Goal: Transaction & Acquisition: Purchase product/service

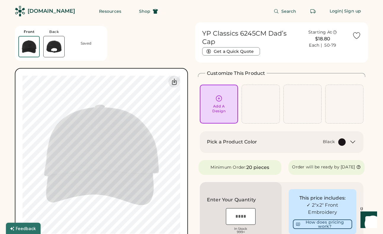
click at [38, 11] on div "[DOMAIN_NAME]" at bounding box center [51, 10] width 47 height 7
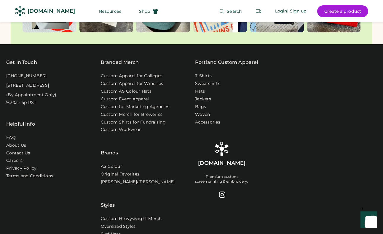
scroll to position [2096, 0]
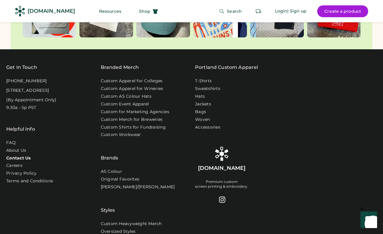
click at [21, 155] on link "Contact Us" at bounding box center [18, 158] width 25 height 6
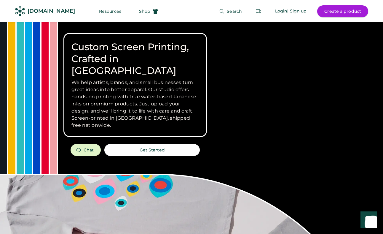
click at [336, 13] on button "Create a product" at bounding box center [343, 11] width 51 height 12
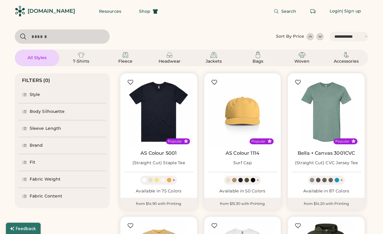
select select "*****"
click at [173, 52] on img at bounding box center [169, 54] width 7 height 7
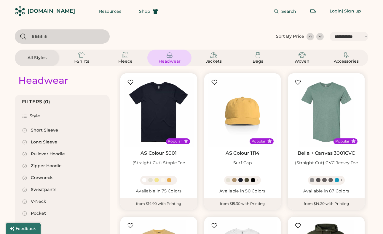
select select "*"
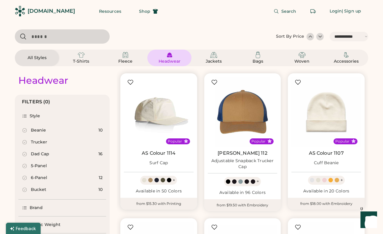
click at [158, 116] on img at bounding box center [159, 112] width 70 height 70
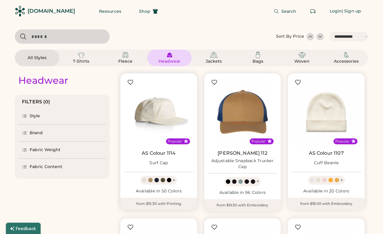
select select "*****"
select select "*"
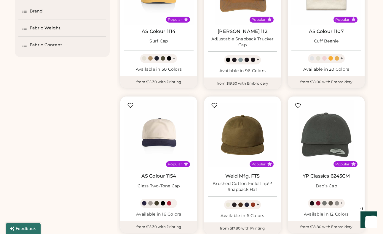
scroll to position [136, 0]
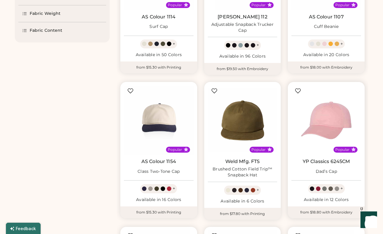
click at [323, 128] on img at bounding box center [327, 120] width 70 height 70
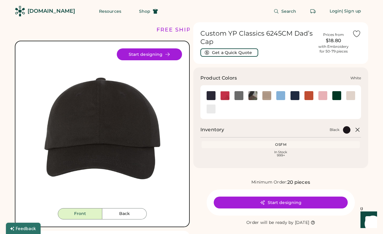
click at [211, 111] on img at bounding box center [211, 108] width 9 height 9
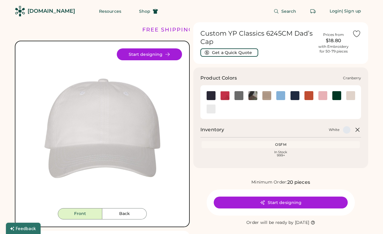
click at [226, 94] on img at bounding box center [225, 95] width 9 height 9
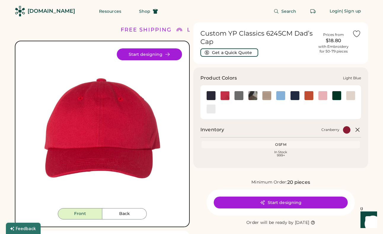
click at [278, 95] on img at bounding box center [281, 95] width 9 height 9
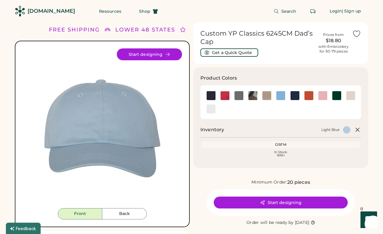
click at [282, 143] on div "OSFM" at bounding box center [281, 144] width 156 height 5
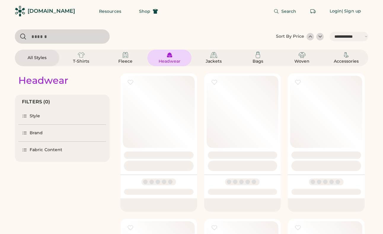
select select "*****"
select select "*"
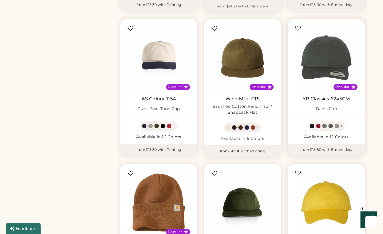
scroll to position [209, 0]
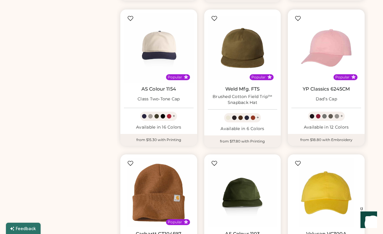
click at [323, 56] on img at bounding box center [327, 48] width 70 height 70
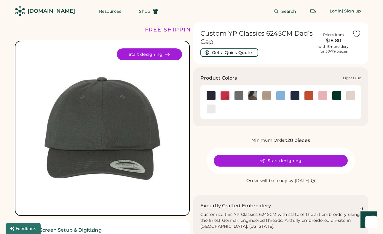
click at [280, 93] on img at bounding box center [281, 95] width 9 height 9
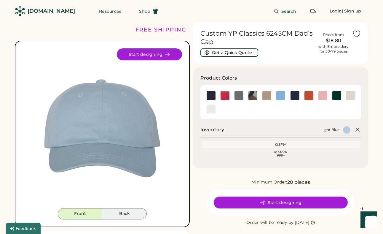
click at [129, 212] on button "Back" at bounding box center [124, 213] width 45 height 11
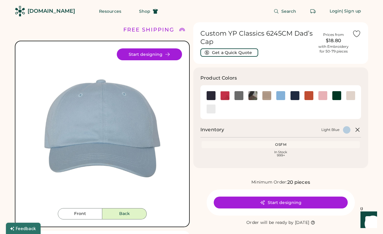
click at [123, 212] on button "Back" at bounding box center [124, 213] width 45 height 11
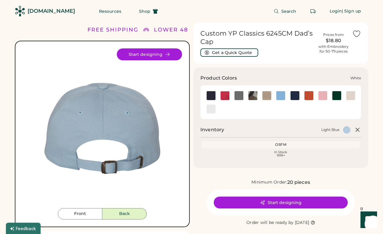
click at [217, 110] on div at bounding box center [211, 108] width 14 height 9
click at [210, 110] on img at bounding box center [211, 108] width 9 height 9
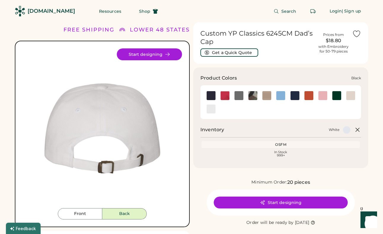
click at [210, 97] on img at bounding box center [211, 95] width 9 height 9
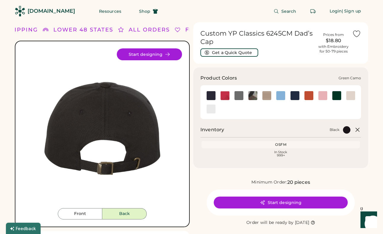
click at [253, 99] on img at bounding box center [253, 95] width 9 height 9
click at [238, 96] on img at bounding box center [239, 95] width 9 height 9
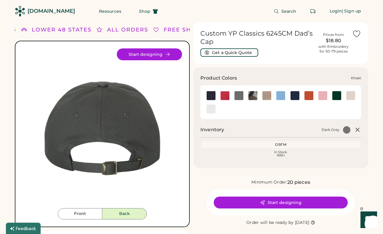
click at [268, 94] on img at bounding box center [267, 95] width 9 height 9
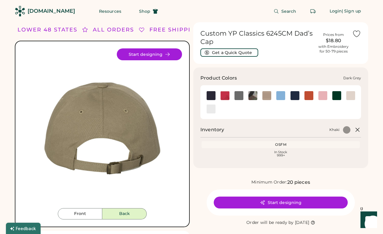
click at [239, 95] on img at bounding box center [239, 95] width 9 height 9
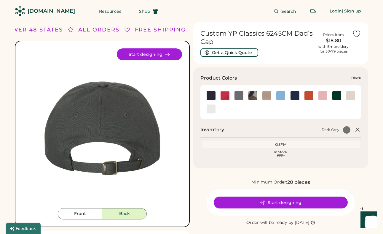
click at [211, 94] on img at bounding box center [211, 95] width 9 height 9
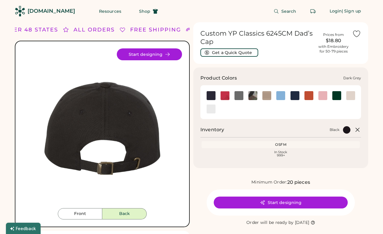
click at [239, 96] on img at bounding box center [239, 95] width 9 height 9
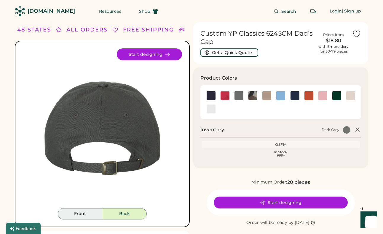
click at [75, 212] on button "Front" at bounding box center [80, 213] width 45 height 11
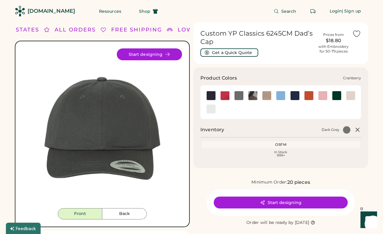
click at [212, 95] on img at bounding box center [211, 95] width 9 height 9
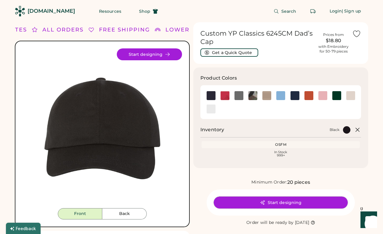
click at [287, 201] on button "Start designing" at bounding box center [281, 202] width 134 height 12
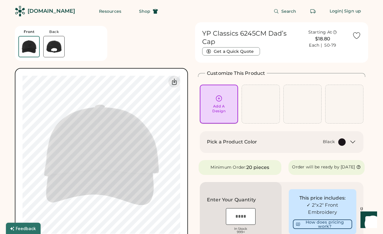
click at [215, 96] on div "Add A Design" at bounding box center [219, 104] width 30 height 19
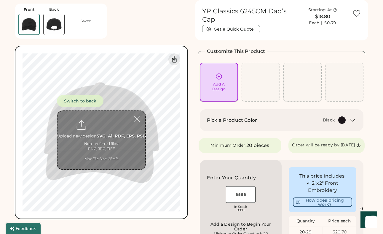
scroll to position [22, 0]
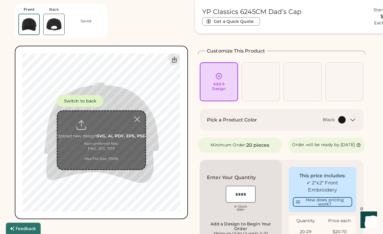
click at [93, 145] on input "file" at bounding box center [102, 140] width 88 height 58
type input "**********"
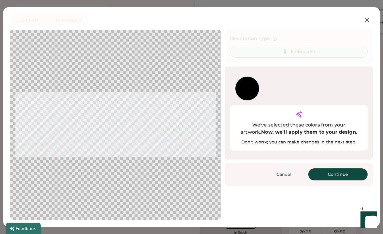
click at [336, 168] on button "Continue" at bounding box center [338, 174] width 59 height 12
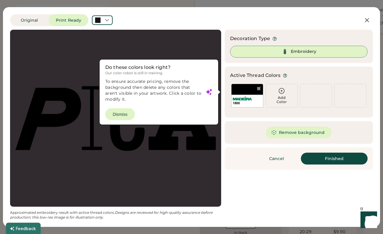
click at [122, 113] on div at bounding box center [115, 118] width 201 height 166
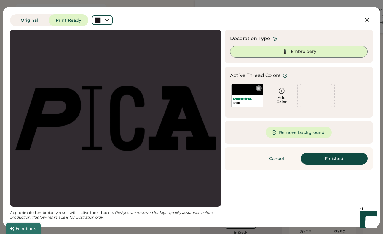
click at [257, 86] on div at bounding box center [259, 88] width 4 height 4
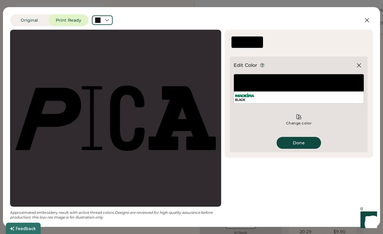
click at [283, 97] on div "BLACK" at bounding box center [299, 97] width 130 height 12
click at [273, 89] on div "BLACK" at bounding box center [299, 89] width 131 height 30
click at [303, 143] on button "Done" at bounding box center [299, 143] width 45 height 12
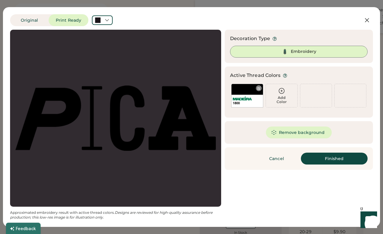
click at [243, 95] on div "1800" at bounding box center [247, 101] width 31 height 12
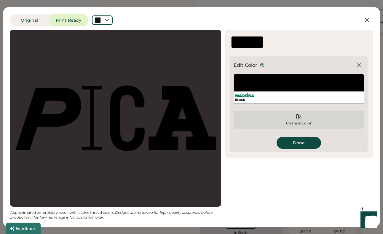
click at [304, 120] on div "Change color" at bounding box center [299, 120] width 131 height 18
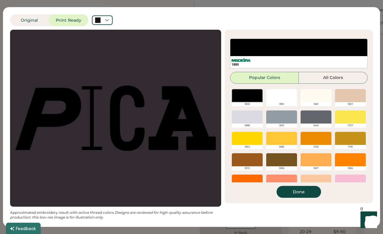
click at [277, 98] on div at bounding box center [282, 95] width 31 height 13
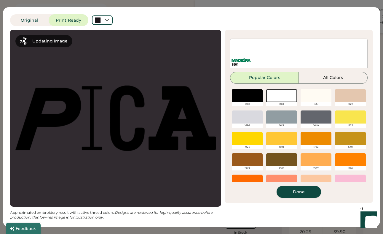
click at [307, 191] on button "Done" at bounding box center [299, 192] width 45 height 12
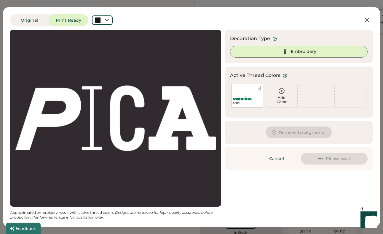
click at [299, 55] on div "Embroidery" at bounding box center [299, 52] width 138 height 12
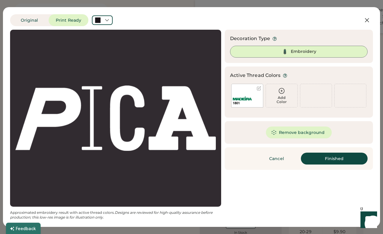
click at [291, 52] on div "Embroidery" at bounding box center [304, 52] width 26 height 6
click at [334, 158] on button "Finished" at bounding box center [334, 159] width 67 height 12
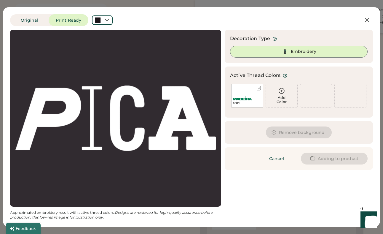
type input "****"
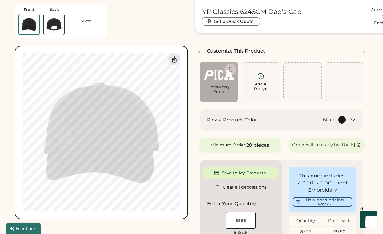
type input "****"
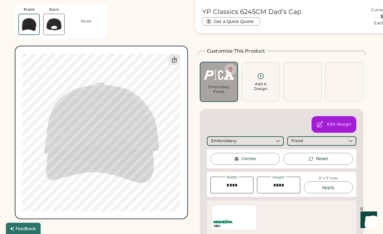
click at [167, 33] on div "Front Back Saved Switch to back Upload new design SVG, Ai, PDF, EPS, PSD Non-pr…" at bounding box center [101, 109] width 173 height 219
click at [134, 33] on div "Front Back Saved Switch to back Upload new design SVG, Ai, PDF, EPS, PSD Non-pr…" at bounding box center [101, 109] width 173 height 219
type input "****"
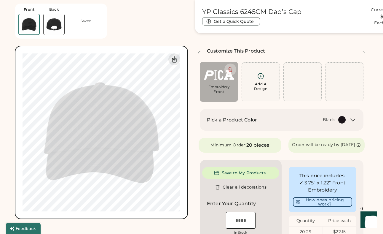
type input "****"
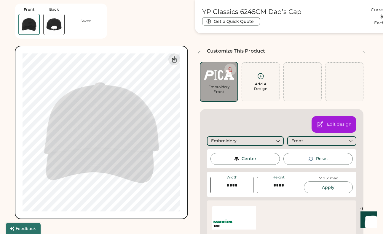
click at [235, 183] on input "input" at bounding box center [232, 185] width 43 height 17
type input "****"
click at [245, 186] on input "input" at bounding box center [232, 185] width 43 height 17
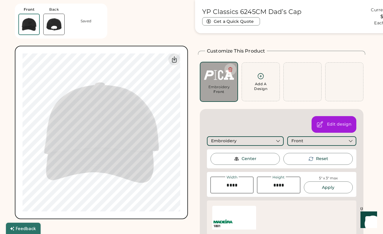
click at [309, 211] on div "1801" at bounding box center [282, 217] width 142 height 27
click at [246, 186] on input "input" at bounding box center [232, 185] width 43 height 17
click at [341, 186] on button "Apply" at bounding box center [328, 187] width 49 height 12
type input "****"
click at [336, 186] on button "Apply" at bounding box center [328, 187] width 49 height 12
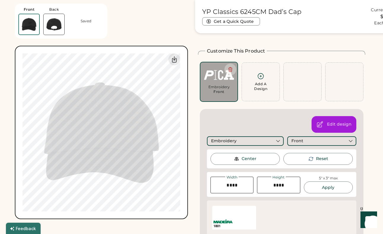
click at [336, 186] on button "Apply" at bounding box center [328, 187] width 49 height 12
click at [273, 200] on div "1801" at bounding box center [282, 217] width 150 height 34
click at [300, 159] on div "Reset" at bounding box center [318, 159] width 69 height 12
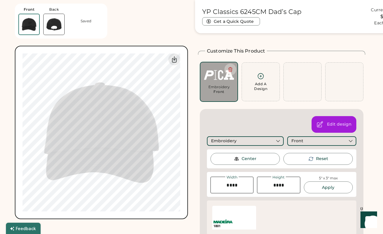
type input "****"
click at [232, 183] on input "input" at bounding box center [232, 185] width 43 height 17
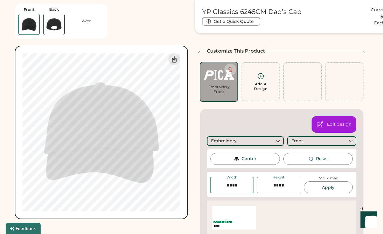
type input "****"
click at [333, 189] on button "Apply" at bounding box center [328, 187] width 49 height 12
type input "****"
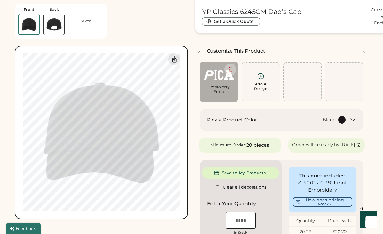
type input "****"
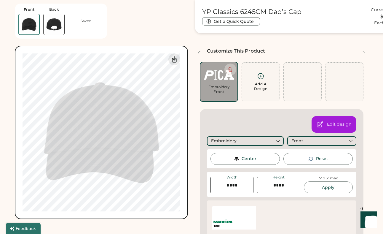
type input "****"
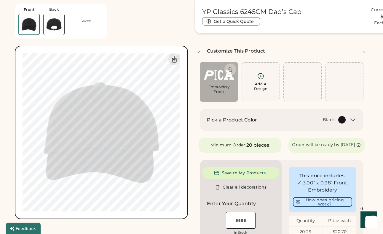
type input "****"
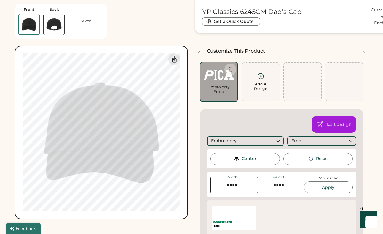
click at [237, 157] on img at bounding box center [236, 158] width 5 height 5
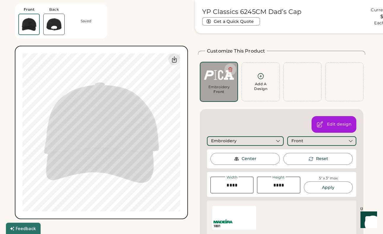
click at [237, 157] on img at bounding box center [236, 158] width 5 height 5
click at [144, 12] on div "Front Back Saved Switch to back Upload new design SVG, Ai, PDF, EPS, PSD Non-pr…" at bounding box center [101, 109] width 173 height 219
click at [142, 21] on div "Front Back Saved Switch to back Upload new design SVG, Ai, PDF, EPS, PSD Non-pr…" at bounding box center [101, 109] width 173 height 219
click at [259, 204] on div "1801" at bounding box center [282, 217] width 142 height 27
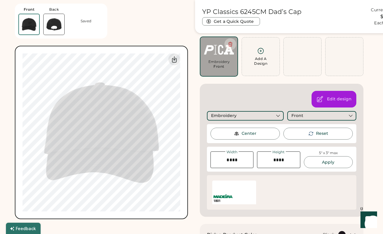
click at [145, 13] on div "Front Back Saved Switch to back Upload new design SVG, Ai, PDF, EPS, PSD Non-pr…" at bounding box center [101, 109] width 173 height 219
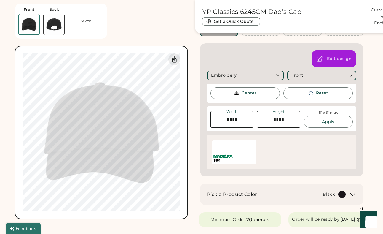
scroll to position [95, 0]
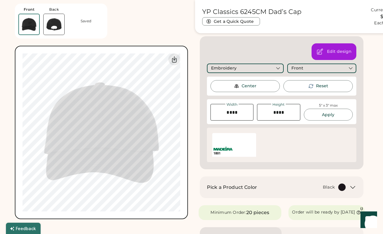
click at [188, 162] on div "Switch to back Upload new design SVG, Ai, PDF, EPS, PSD Non-preferred files: PN…" at bounding box center [101, 132] width 173 height 173
click at [116, 26] on div "Front Back Saved Switch to back Upload new design SVG, Ai, PDF, EPS, PSD Non-pr…" at bounding box center [101, 109] width 173 height 219
click at [142, 27] on div "Front Back Saved Switch to back Upload new design SVG, Ai, PDF, EPS, PSD Non-pr…" at bounding box center [101, 109] width 173 height 219
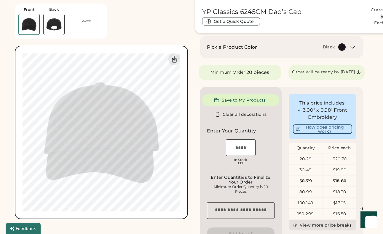
type input "****"
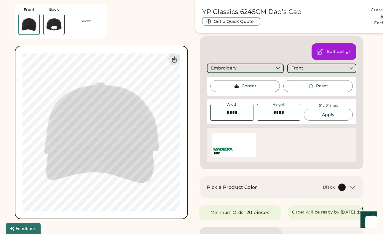
click at [158, 25] on div "Front Back Saved Switch to back Upload new design SVG, Ai, PDF, EPS, PSD Non-pr…" at bounding box center [101, 109] width 173 height 219
click at [160, 37] on div "Front Back Saved Switch to back Upload new design SVG, Ai, PDF, EPS, PSD Non-pr…" at bounding box center [101, 109] width 173 height 219
click at [190, 43] on div "Front Back Saved Switch to back Upload new design SVG, Ai, PDF, EPS, PSD Non-pr…" at bounding box center [192, 207] width 354 height 561
click at [262, 82] on div "Center" at bounding box center [245, 86] width 69 height 12
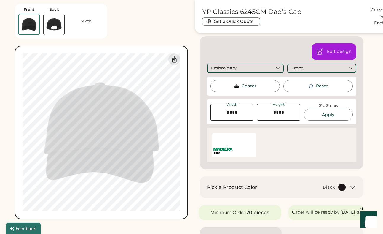
click at [259, 83] on div "Center" at bounding box center [245, 86] width 69 height 12
click at [142, 9] on div "Front Back Saved Switch to back Upload new design SVG, Ai, PDF, EPS, PSD Non-pr…" at bounding box center [101, 109] width 173 height 219
click at [322, 114] on button "Apply" at bounding box center [328, 115] width 49 height 12
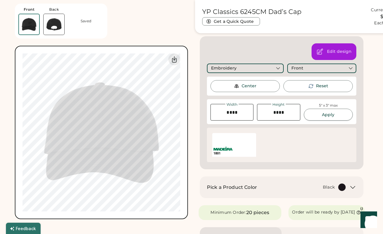
click at [322, 114] on button "Apply" at bounding box center [328, 115] width 49 height 12
click at [149, 34] on div "Front Back Saved Switch to back Upload new design SVG, Ai, PDF, EPS, PSD Non-pr…" at bounding box center [101, 109] width 173 height 219
click at [16, 143] on div "Switch to back Upload new design SVG, Ai, PDF, EPS, PSD Non-preferred files: PN…" at bounding box center [101, 132] width 173 height 173
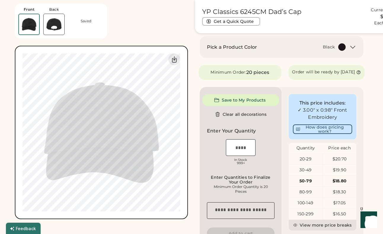
type input "****"
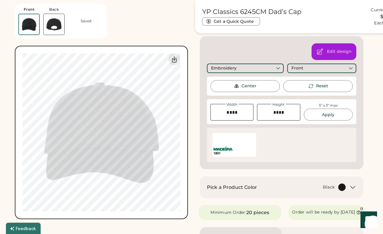
click at [118, 34] on div "Front Back Saved Switch to back Upload new design SVG, Ai, PDF, EPS, PSD Non-pr…" at bounding box center [101, 109] width 173 height 219
click at [136, 34] on div "Front Back Saved Switch to back Upload new design SVG, Ai, PDF, EPS, PSD Non-pr…" at bounding box center [101, 109] width 173 height 219
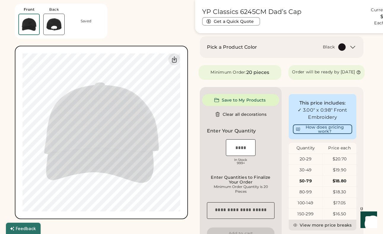
type input "****"
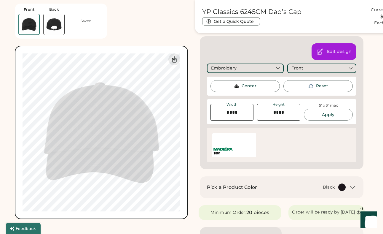
click at [254, 85] on div "Center" at bounding box center [249, 86] width 15 height 6
click at [262, 86] on div "Center" at bounding box center [245, 86] width 69 height 12
click at [115, 28] on div "Front Back Saved Switch to back Upload new design SVG, Ai, PDF, EPS, PSD Non-pr…" at bounding box center [101, 109] width 173 height 219
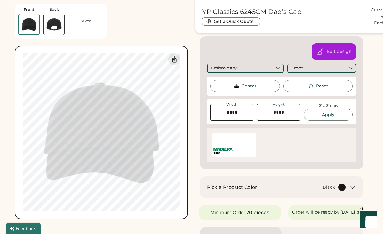
click at [51, 20] on img at bounding box center [54, 24] width 21 height 21
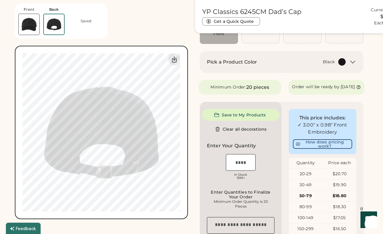
click at [39, 22] on img at bounding box center [29, 24] width 21 height 21
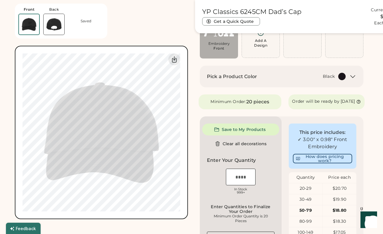
scroll to position [65, 0]
click at [288, 92] on div "YP Classics 6245CM Dad’s Cap Get a Quick Quote Current Price $18.80 Each | 50-7…" at bounding box center [281, 167] width 173 height 421
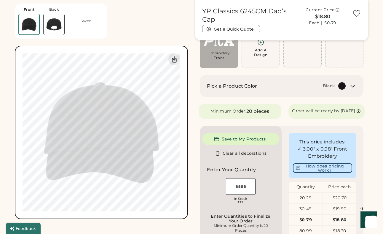
scroll to position [0, 0]
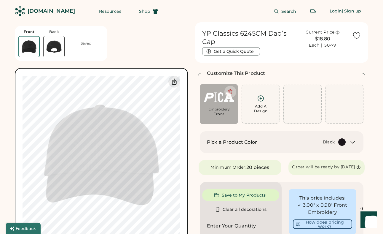
click at [161, 45] on div "Front Back Saved Switch to back Upload new design SVG, Ai, PDF, EPS, PSD Non-pr…" at bounding box center [101, 131] width 173 height 219
click at [142, 53] on div "Front Back Saved Switch to back Upload new design SVG, Ai, PDF, EPS, PSD Non-pr…" at bounding box center [101, 131] width 173 height 219
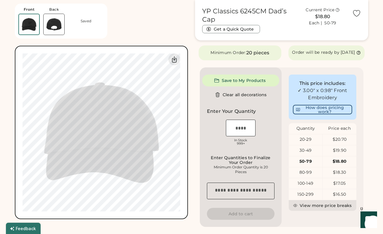
scroll to position [115, 0]
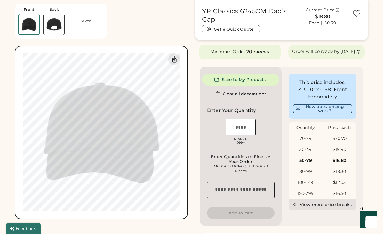
click at [241, 196] on textarea at bounding box center [241, 190] width 68 height 17
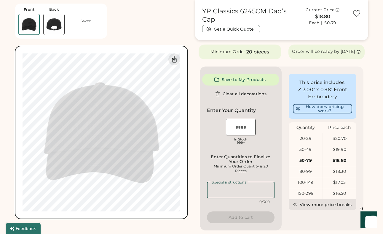
click at [241, 196] on textarea at bounding box center [241, 190] width 68 height 17
click at [239, 160] on div "Enter Quantities to Finalize Your Order" at bounding box center [241, 158] width 64 height 9
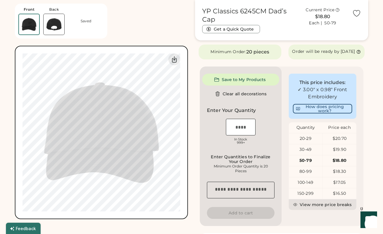
click at [239, 164] on div "Enter Quantities to Finalize Your Order" at bounding box center [241, 158] width 64 height 9
click at [247, 173] on div "Minimum Order Quantity is 20 Pieces" at bounding box center [241, 168] width 64 height 9
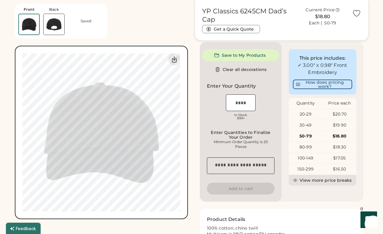
scroll to position [141, 0]
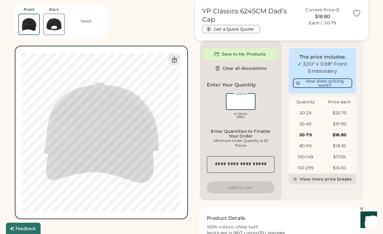
click at [240, 106] on input "input" at bounding box center [241, 101] width 30 height 17
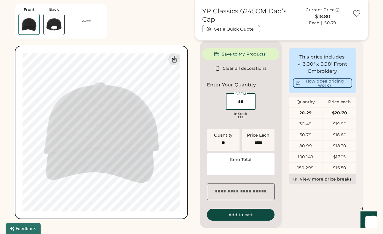
type input "**"
click at [268, 110] on div "OSFM In Stock 999+" at bounding box center [241, 107] width 68 height 30
type input "******"
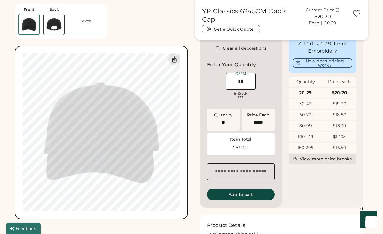
scroll to position [162, 0]
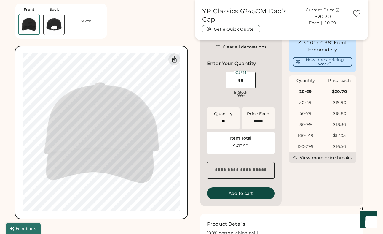
click at [283, 188] on div "This price includes: ✓ 3.00" x 0.98" Front Embroidery How does pricing work? Qu…" at bounding box center [323, 113] width 82 height 187
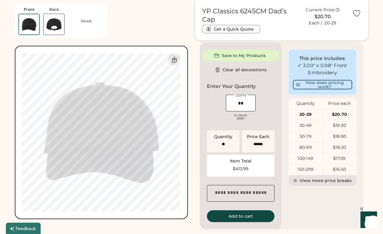
scroll to position [135, 0]
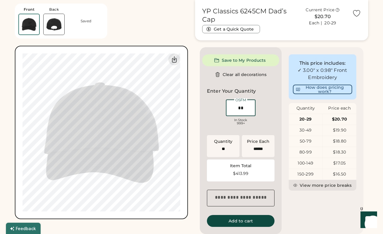
drag, startPoint x: 251, startPoint y: 115, endPoint x: 241, endPoint y: 112, distance: 10.8
click at [241, 112] on input "input" at bounding box center [241, 107] width 30 height 17
type input "**"
click at [261, 117] on div "OSFM In Stock 999+" at bounding box center [241, 113] width 68 height 30
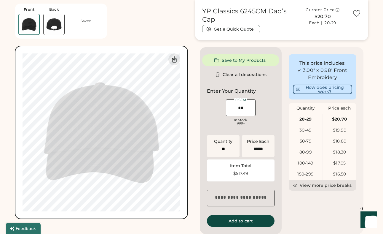
click at [241, 163] on div "Quantity Price Each Item Total $517.49" at bounding box center [241, 158] width 68 height 46
drag, startPoint x: 248, startPoint y: 110, endPoint x: 220, endPoint y: 114, distance: 27.9
click at [220, 114] on div "OSFM In Stock 999+" at bounding box center [241, 113] width 68 height 30
type input "*"
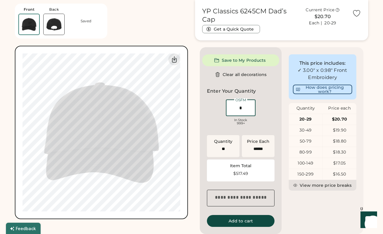
type input "*****"
type input "**"
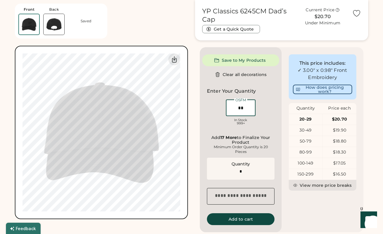
type input "**"
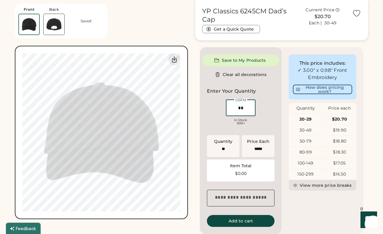
type input "******"
click at [270, 125] on div "OSFM In Stock 999+" at bounding box center [241, 113] width 68 height 30
click at [242, 115] on input "input" at bounding box center [241, 107] width 30 height 17
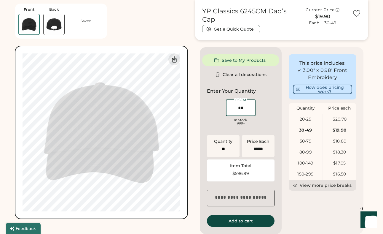
type input "*"
type input "*****"
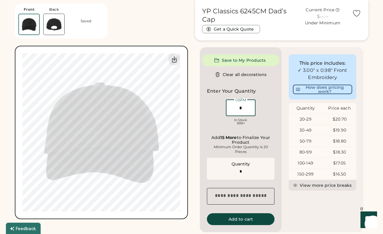
type input "**"
type input "******"
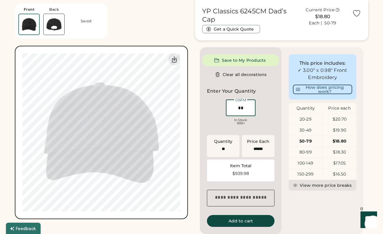
click at [264, 118] on div "OSFM In Stock 999+" at bounding box center [241, 113] width 68 height 30
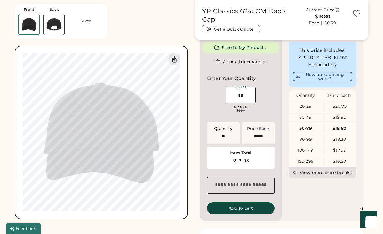
scroll to position [150, 0]
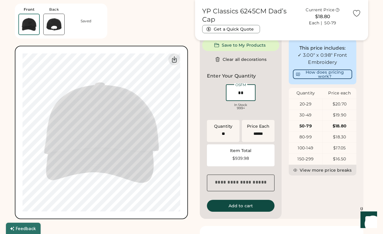
drag, startPoint x: 248, startPoint y: 99, endPoint x: 226, endPoint y: 96, distance: 23.1
click at [226, 96] on div "OSFM In Stock 999+" at bounding box center [241, 97] width 32 height 29
type input "*"
type input "*****"
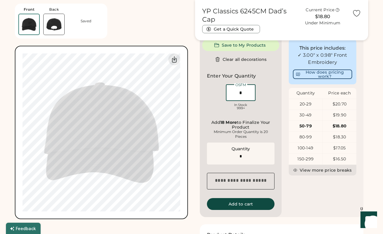
type input "**"
type input "******"
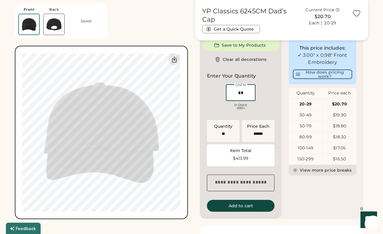
type input "**"
click at [269, 110] on div "OSFM In Stock 999+" at bounding box center [241, 98] width 68 height 30
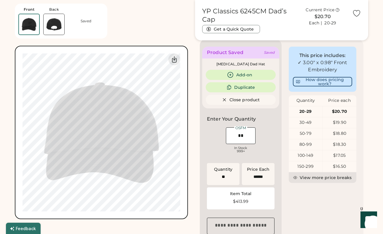
scroll to position [144, 0]
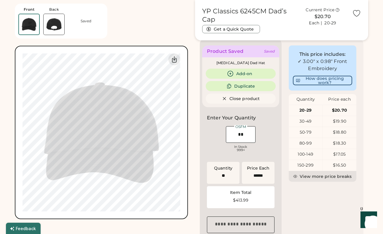
click at [309, 213] on div "This price includes: ✓ 3.00" x 0.98" Front Embroidery How does pricing work? Qu…" at bounding box center [323, 149] width 82 height 222
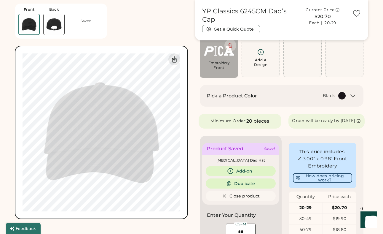
scroll to position [0, 0]
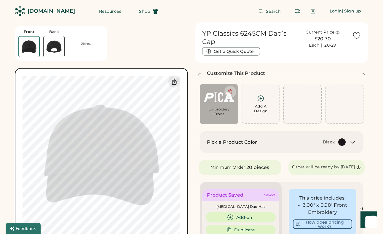
click at [183, 39] on div "Front Back Saved Switch to back Upload new design SVG, Ai, PDF, EPS, PSD Non-pr…" at bounding box center [101, 131] width 173 height 219
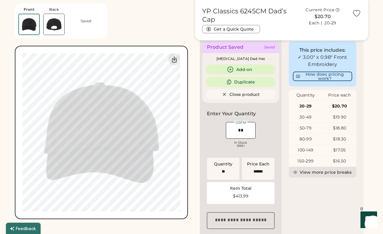
scroll to position [145, 0]
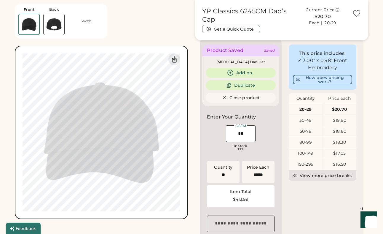
click at [362, 79] on div "This price includes: ✓ 3.00" x 0.98" Front Embroidery How does pricing work? Qu…" at bounding box center [323, 148] width 82 height 222
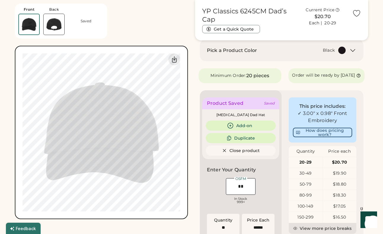
scroll to position [66, 0]
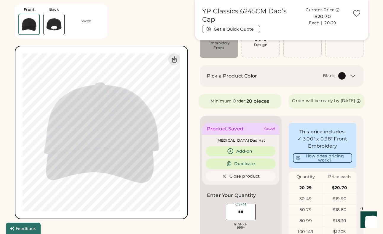
drag, startPoint x: 358, startPoint y: 105, endPoint x: 353, endPoint y: 105, distance: 4.5
click at [357, 104] on div "Order will be ready by Thursday, Sep. 4" at bounding box center [326, 101] width 69 height 6
click at [357, 103] on icon at bounding box center [359, 101] width 4 height 4
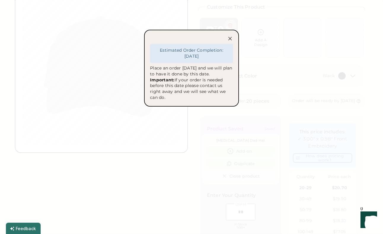
click at [230, 37] on icon at bounding box center [230, 39] width 6 height 6
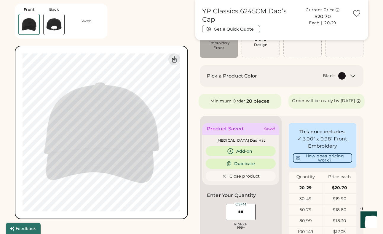
click at [357, 103] on icon at bounding box center [359, 101] width 4 height 4
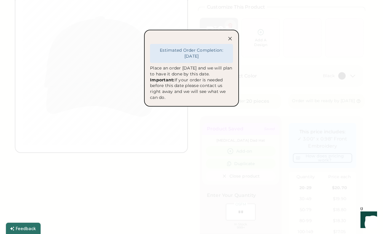
click at [230, 38] on icon at bounding box center [230, 38] width 3 height 3
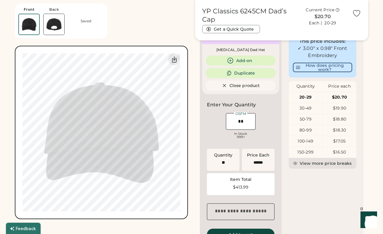
scroll to position [166, 0]
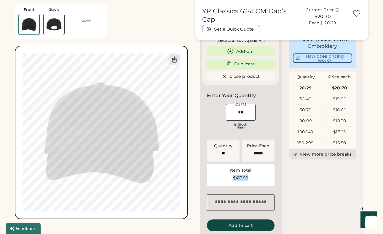
drag, startPoint x: 252, startPoint y: 183, endPoint x: 212, endPoint y: 181, distance: 40.1
click at [212, 180] on div "$413.99" at bounding box center [241, 178] width 61 height 4
drag, startPoint x: 260, startPoint y: 179, endPoint x: 225, endPoint y: 177, distance: 35.1
click at [225, 177] on div "Item Total $413.99" at bounding box center [241, 175] width 68 height 22
click at [248, 186] on div "Item Total $413.99" at bounding box center [241, 175] width 68 height 22
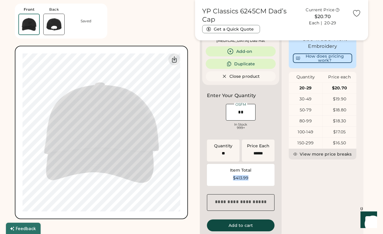
drag, startPoint x: 253, startPoint y: 183, endPoint x: 224, endPoint y: 183, distance: 28.5
click at [224, 180] on div "$413.99" at bounding box center [241, 178] width 61 height 4
click at [258, 180] on div "$413.99" at bounding box center [241, 178] width 61 height 4
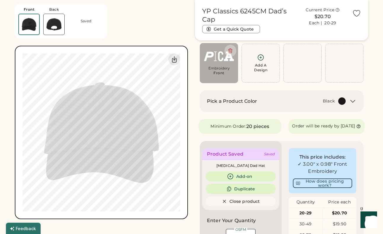
scroll to position [51, 0]
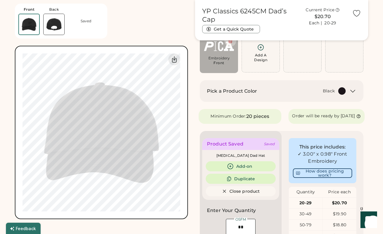
click at [350, 88] on icon at bounding box center [353, 91] width 7 height 7
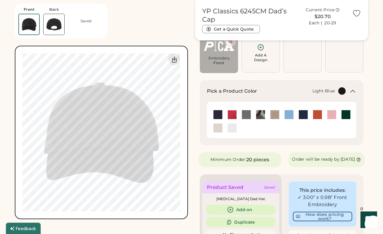
click at [291, 115] on img at bounding box center [289, 114] width 9 height 9
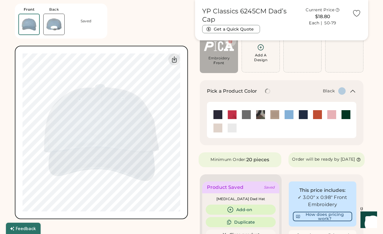
click at [219, 113] on img at bounding box center [218, 114] width 9 height 9
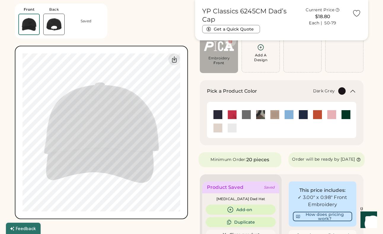
click at [245, 111] on img at bounding box center [246, 114] width 9 height 9
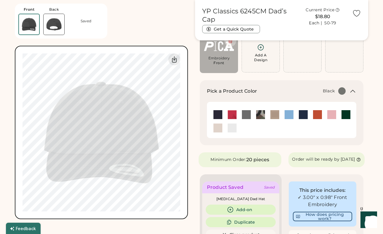
click at [219, 115] on img at bounding box center [218, 114] width 9 height 9
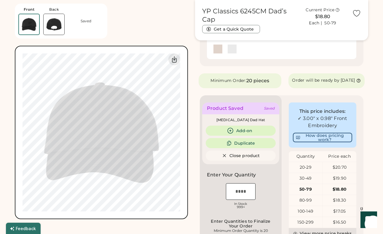
scroll to position [128, 0]
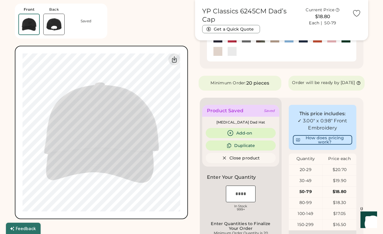
click at [357, 85] on icon at bounding box center [359, 83] width 4 height 4
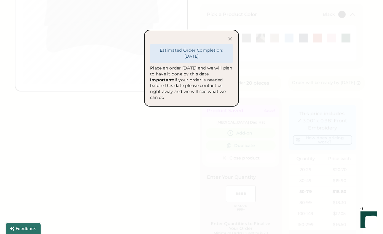
click at [230, 38] on icon at bounding box center [230, 39] width 6 height 6
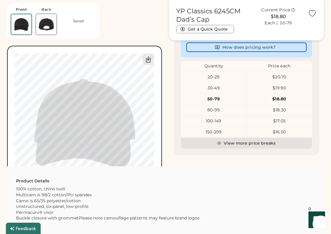
scroll to position [0, 0]
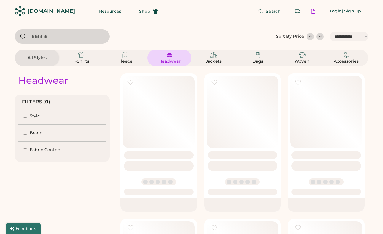
select select "*****"
select select "*"
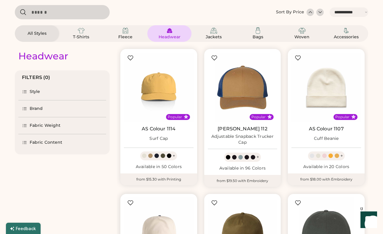
scroll to position [11, 0]
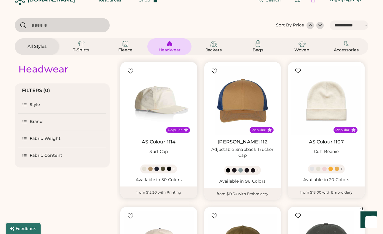
click at [161, 99] on img at bounding box center [159, 101] width 70 height 70
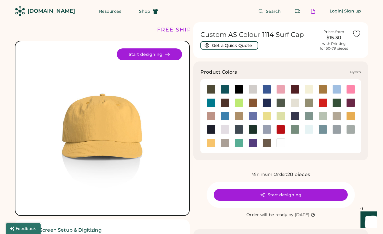
click at [229, 117] on div at bounding box center [225, 116] width 9 height 9
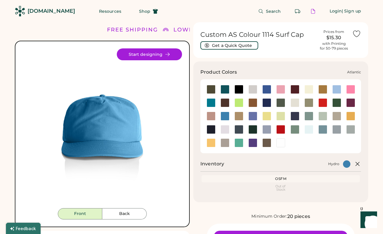
click at [207, 84] on div at bounding box center [211, 89] width 14 height 13
click at [210, 85] on div at bounding box center [211, 89] width 14 height 13
click at [212, 88] on div at bounding box center [211, 89] width 9 height 9
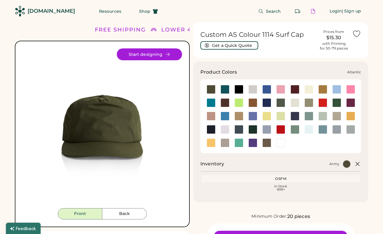
click at [225, 87] on div at bounding box center [225, 89] width 9 height 9
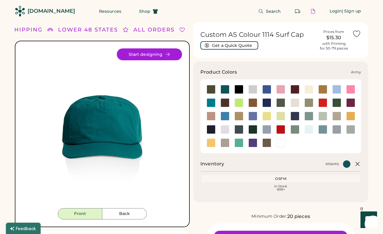
click at [211, 89] on div at bounding box center [211, 89] width 9 height 9
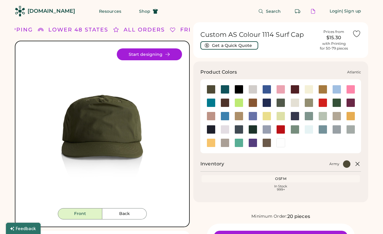
click at [226, 89] on div at bounding box center [225, 89] width 9 height 9
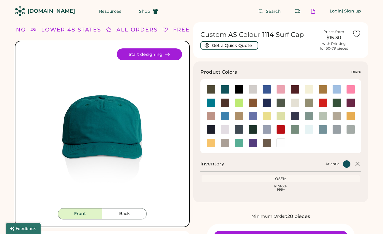
click at [241, 91] on div at bounding box center [239, 89] width 9 height 9
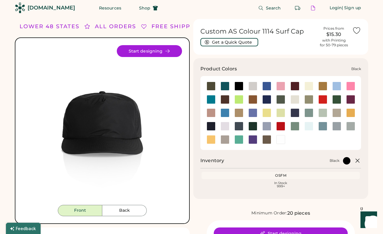
scroll to position [4, 0]
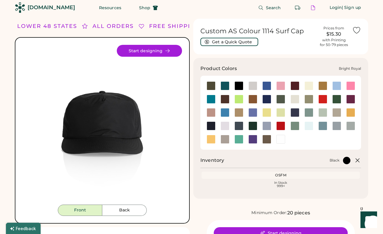
click at [267, 86] on div at bounding box center [267, 85] width 9 height 9
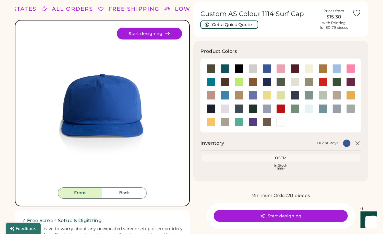
scroll to position [23, 0]
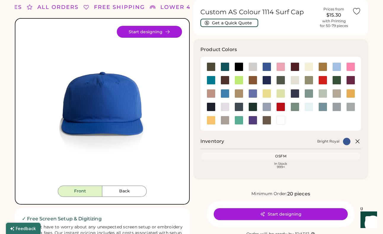
click at [280, 211] on button "Start designing" at bounding box center [281, 214] width 134 height 12
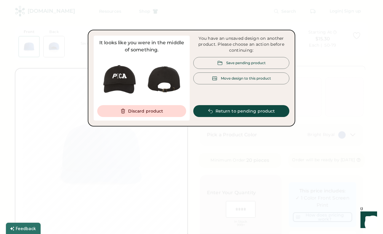
click at [214, 63] on div "Save pending product" at bounding box center [242, 63] width 96 height 12
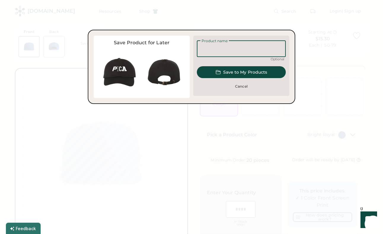
click at [246, 51] on input "input" at bounding box center [241, 48] width 89 height 17
type input "*"
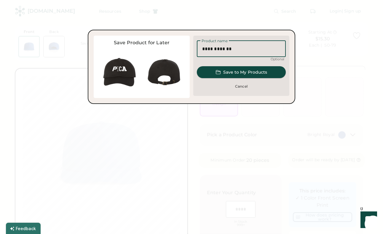
type input "**********"
click at [265, 69] on button "Save to My Products" at bounding box center [241, 72] width 89 height 12
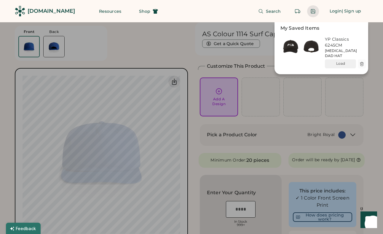
click at [173, 50] on div "My Saved Items YP Classics 6245CM [MEDICAL_DATA] DAD HAT Load Account: Logout" at bounding box center [184, 48] width 369 height 52
click at [229, 102] on div at bounding box center [191, 117] width 383 height 234
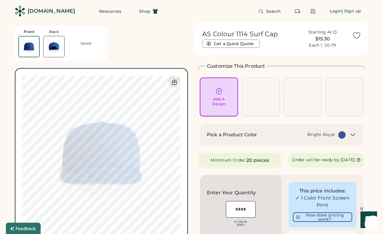
click at [226, 99] on div "Add A Design" at bounding box center [218, 101] width 13 height 9
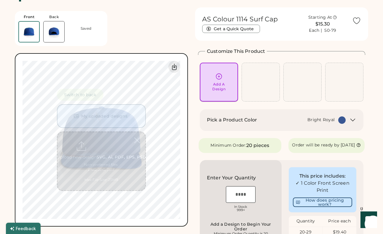
scroll to position [22, 0]
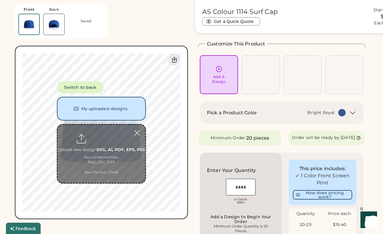
click at [106, 140] on input "file" at bounding box center [102, 154] width 88 height 58
type input "**********"
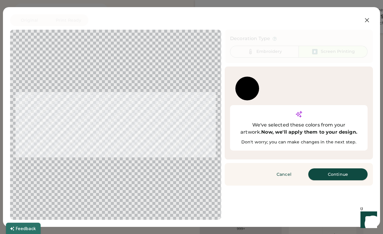
click at [342, 168] on button "Continue" at bounding box center [338, 174] width 59 height 12
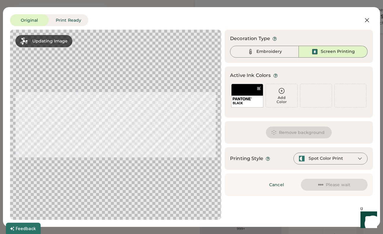
click at [257, 94] on div "BLACK" at bounding box center [247, 96] width 32 height 24
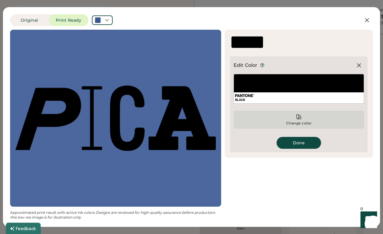
click at [299, 118] on icon at bounding box center [299, 117] width 4 height 4
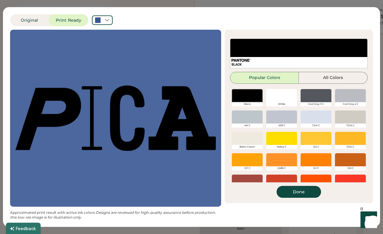
click at [280, 92] on div at bounding box center [282, 95] width 31 height 13
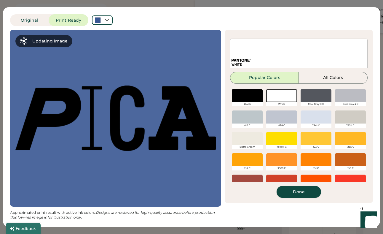
click at [311, 194] on button "Done" at bounding box center [299, 192] width 45 height 12
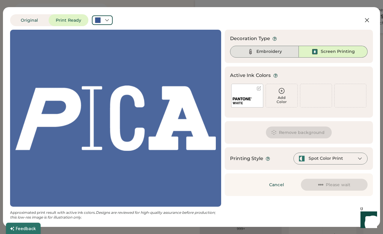
click at [271, 51] on div "Embroidery" at bounding box center [270, 52] width 26 height 6
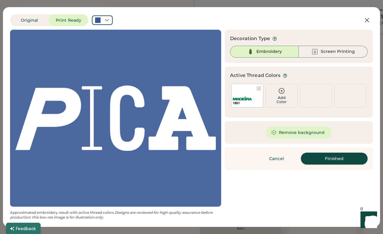
click at [324, 158] on button "Finished" at bounding box center [334, 159] width 67 height 12
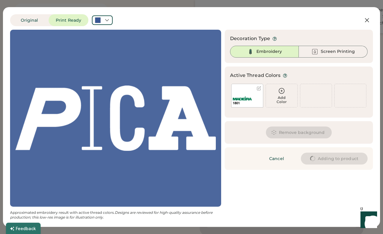
type input "****"
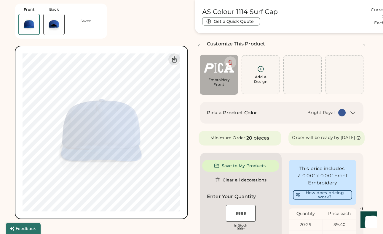
type input "****"
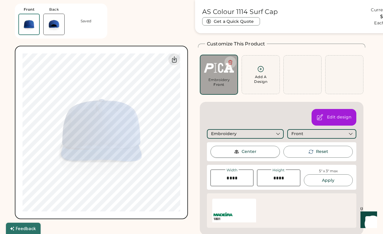
click at [256, 156] on div "Center" at bounding box center [245, 152] width 69 height 12
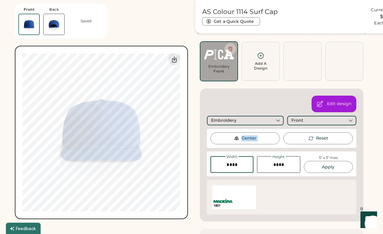
click at [234, 164] on input "input" at bounding box center [232, 164] width 43 height 17
type input "****"
click at [336, 169] on button "Apply" at bounding box center [328, 167] width 49 height 12
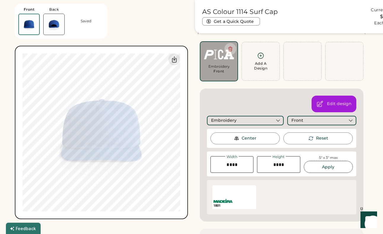
type input "****"
click at [258, 138] on div "Center" at bounding box center [245, 138] width 69 height 12
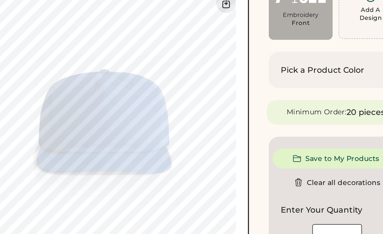
type input "****"
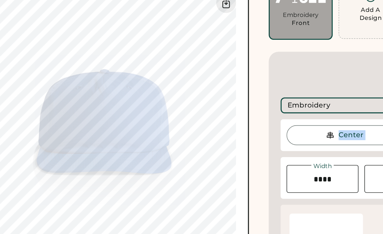
type input "****"
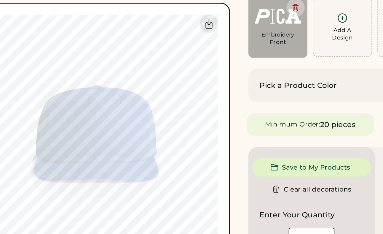
type input "****"
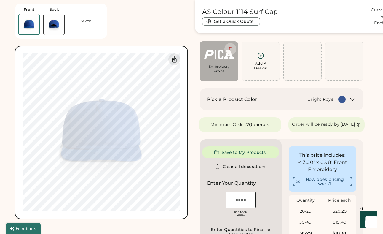
click at [357, 127] on icon at bounding box center [359, 124] width 4 height 4
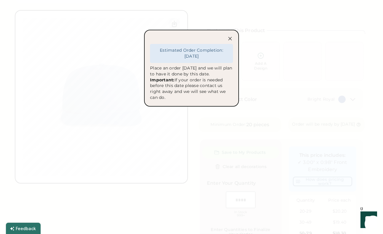
click at [228, 37] on icon at bounding box center [230, 39] width 6 height 6
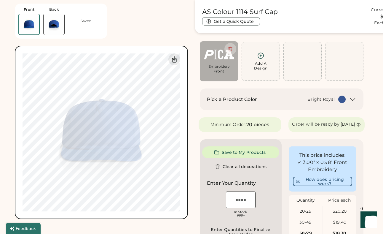
click at [150, 31] on div "Front Back Saved Switch to back My uploaded designs Upload new design SVG, Ai, …" at bounding box center [101, 109] width 173 height 219
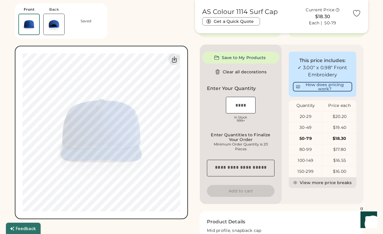
scroll to position [137, 0]
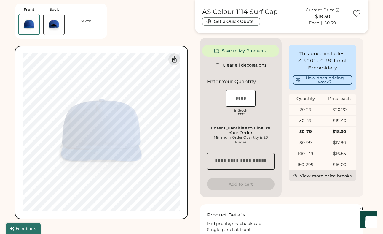
click at [240, 101] on input "input" at bounding box center [241, 98] width 30 height 17
type input "**"
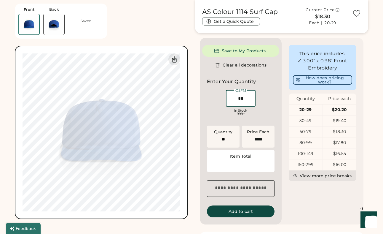
type input "******"
type input "**"
click at [286, 197] on div "This price includes: ✓ 3.00" x 0.98" Front Embroidery How does pricing work? Qu…" at bounding box center [323, 131] width 82 height 187
click at [297, 201] on div "This price includes: ✓ 3.00" x 0.98" Front Embroidery How does pricing work? Qu…" at bounding box center [323, 131] width 82 height 187
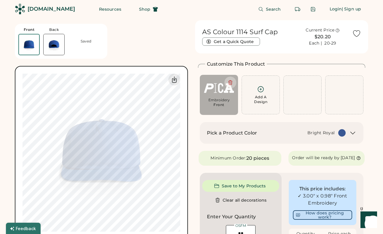
scroll to position [0, 0]
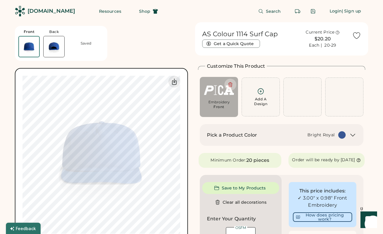
click at [364, 153] on div "Minimum Order: 20 pieces Order will be ready by [DATE]" at bounding box center [281, 160] width 173 height 15
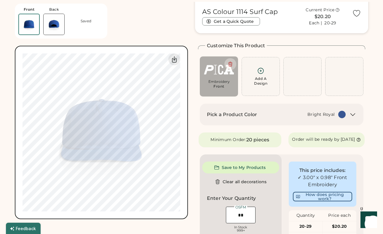
scroll to position [29, 0]
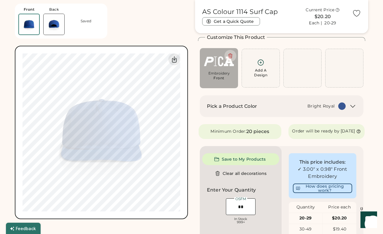
click at [351, 104] on icon at bounding box center [353, 106] width 7 height 7
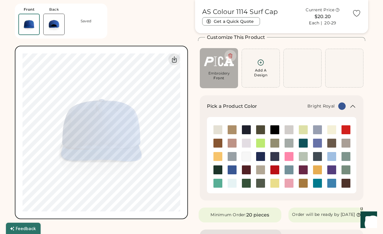
click at [359, 88] on div at bounding box center [345, 68] width 42 height 40
click at [355, 108] on icon at bounding box center [353, 106] width 7 height 7
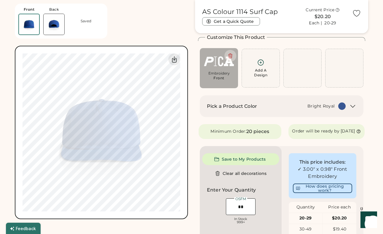
click at [368, 102] on div "AS Colour 1114 Surf Cap Get a Quick Quote Current Price $20.20 Each | 20-29 Cus…" at bounding box center [281, 213] width 173 height 441
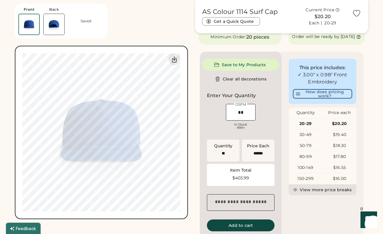
scroll to position [540, 0]
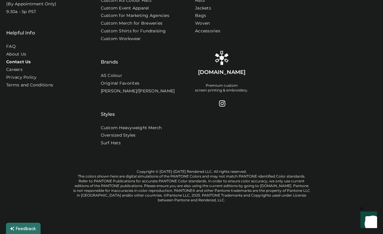
click at [19, 64] on link "Contact Us" at bounding box center [18, 62] width 25 height 6
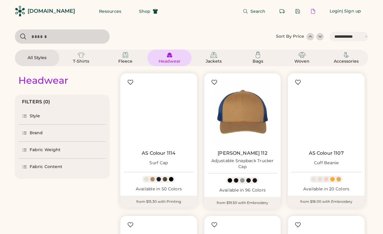
select select "*****"
select select "*"
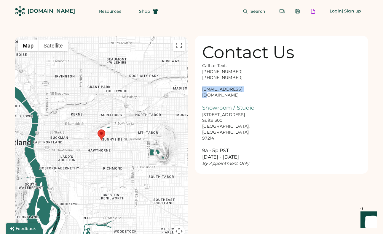
drag, startPoint x: 242, startPoint y: 89, endPoint x: 200, endPoint y: 91, distance: 41.6
click at [200, 91] on div "Contact Us Call or Text: [PHONE_NUMBER] [PHONE_NUMBER] [EMAIL_ADDRESS][DOMAIN_N…" at bounding box center [281, 105] width 173 height 138
copy div "[EMAIL_ADDRESS][DOMAIN_NAME]"
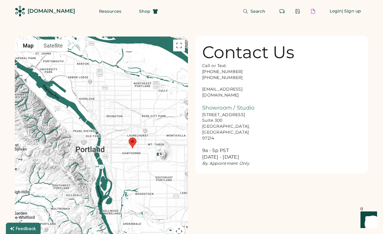
click at [255, 182] on div "← Move left → Move right ↑ Move up ↓ Move down + Zoom in - Zoom out Home Jump l…" at bounding box center [192, 133] width 354 height 222
